Goal: Transaction & Acquisition: Purchase product/service

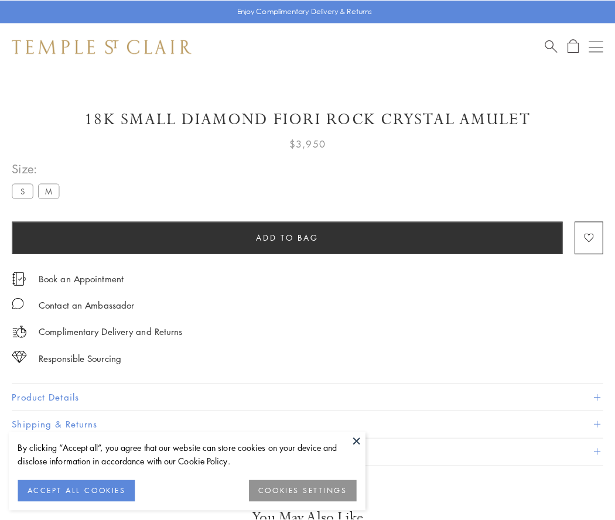
scroll to position [40, 0]
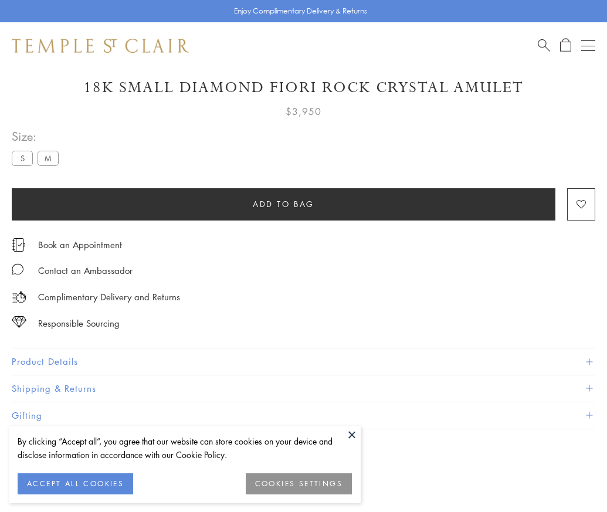
click at [283, 198] on span "Add to bag" at bounding box center [284, 204] width 62 height 13
